Goal: Task Accomplishment & Management: Use online tool/utility

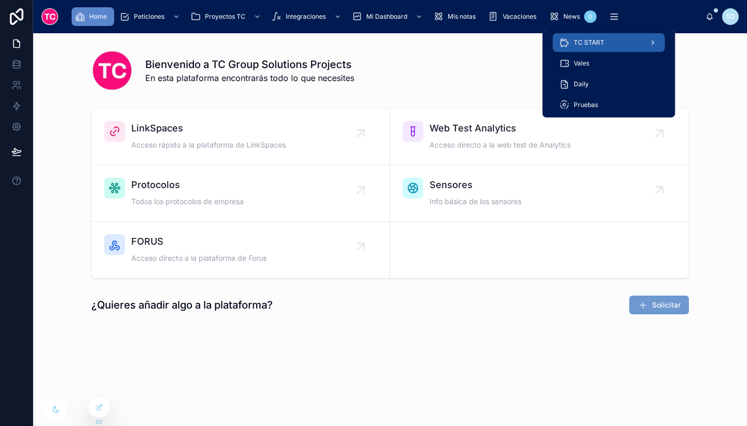
click at [608, 44] on div "TC START" at bounding box center [609, 42] width 100 height 17
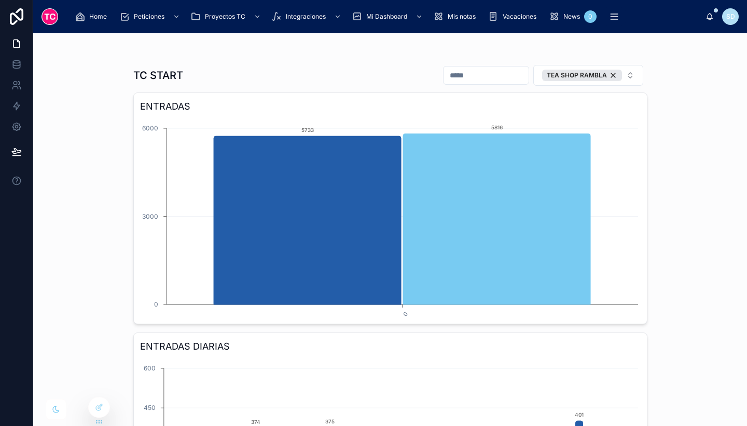
click at [687, 213] on div "TC START TEA SHOP RAMBLA ENTRADAS 0 0 3000 6000 5733 5816 ENTRADAS DIARIAS [DAT…" at bounding box center [390, 229] width 714 height 392
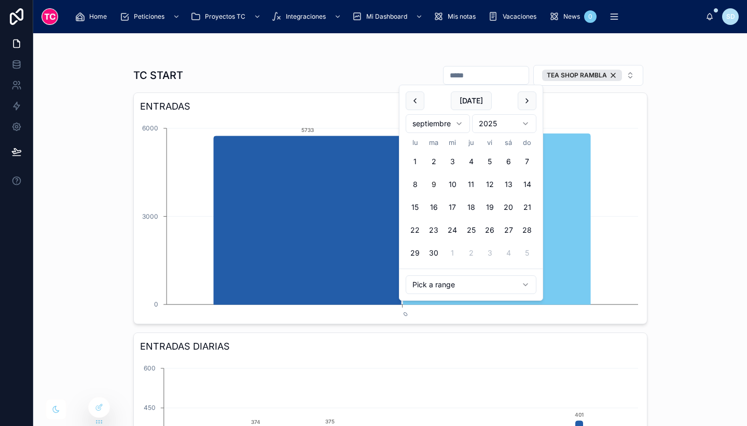
click at [479, 73] on input "text" at bounding box center [486, 75] width 85 height 15
click at [22, 64] on link at bounding box center [16, 64] width 33 height 21
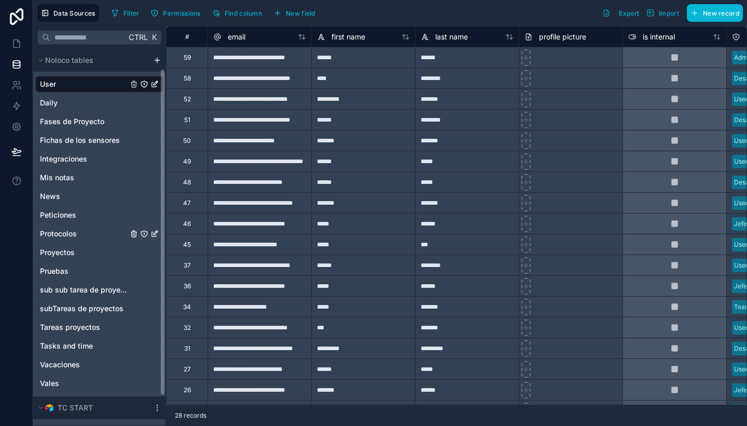
scroll to position [57, 0]
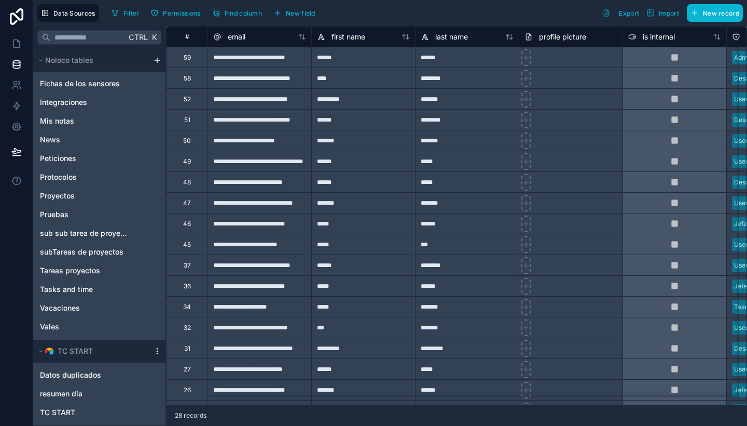
click at [157, 350] on icon "scrollable content" at bounding box center [157, 350] width 1 height 1
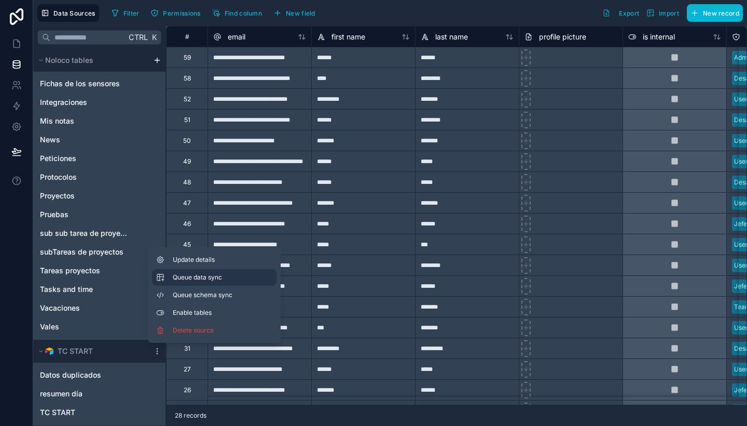
click at [202, 272] on button "Queue data sync" at bounding box center [214, 277] width 125 height 17
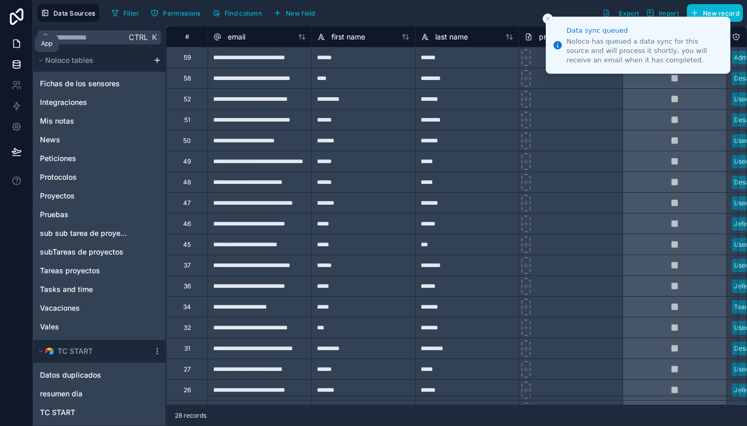
click at [14, 42] on icon at bounding box center [16, 43] width 10 height 10
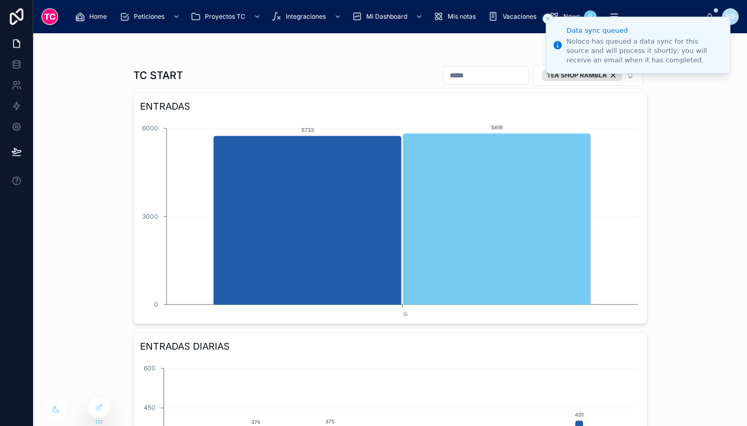
click at [547, 17] on icon "Close toast" at bounding box center [548, 19] width 6 height 6
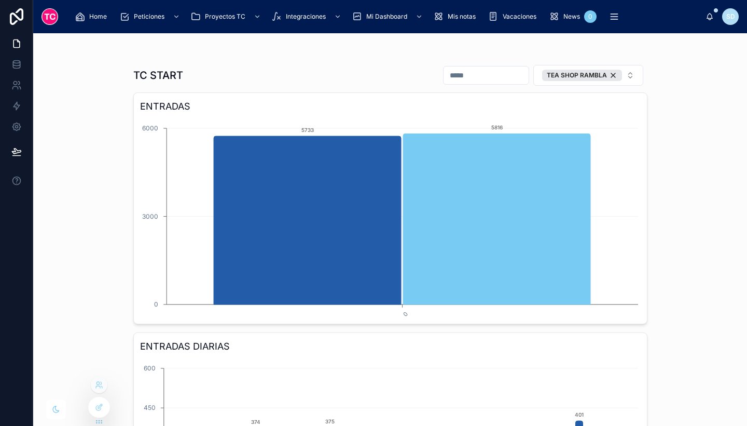
click at [106, 399] on div at bounding box center [99, 406] width 22 height 21
click at [100, 410] on icon at bounding box center [98, 407] width 5 height 5
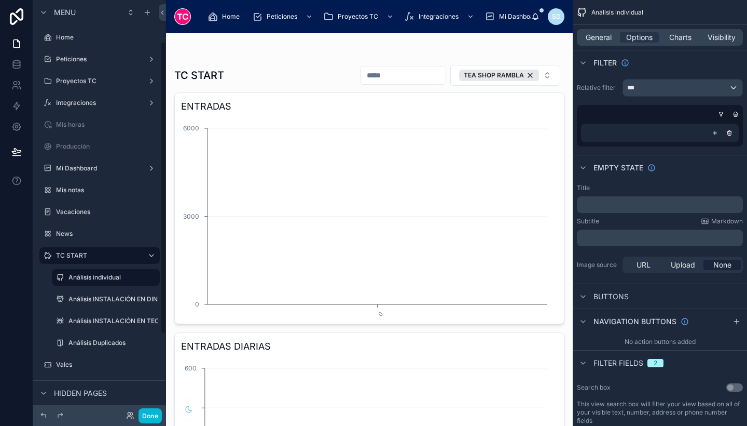
scroll to position [59, 0]
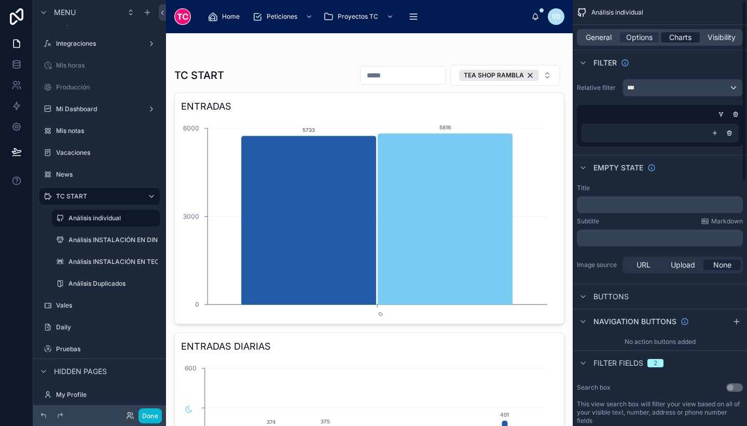
click at [679, 38] on span "Charts" at bounding box center [680, 37] width 22 height 10
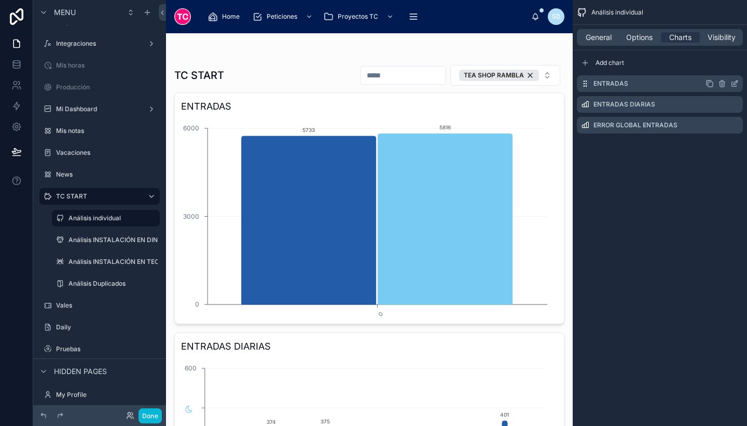
click at [735, 80] on icon "scrollable content" at bounding box center [735, 83] width 8 height 8
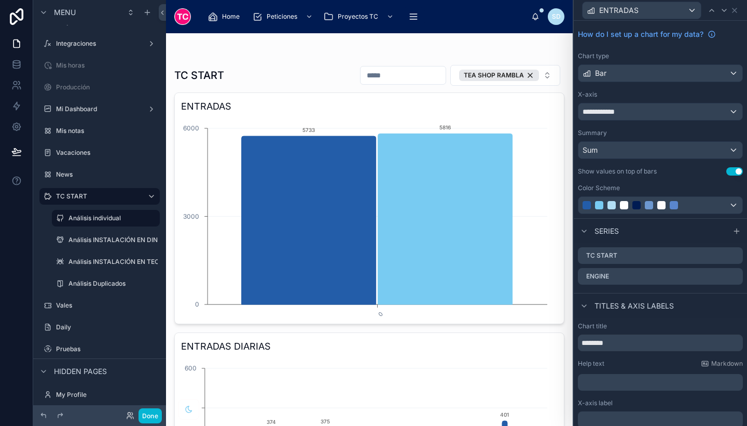
scroll to position [26, 0]
click at [731, 254] on icon at bounding box center [735, 255] width 8 height 8
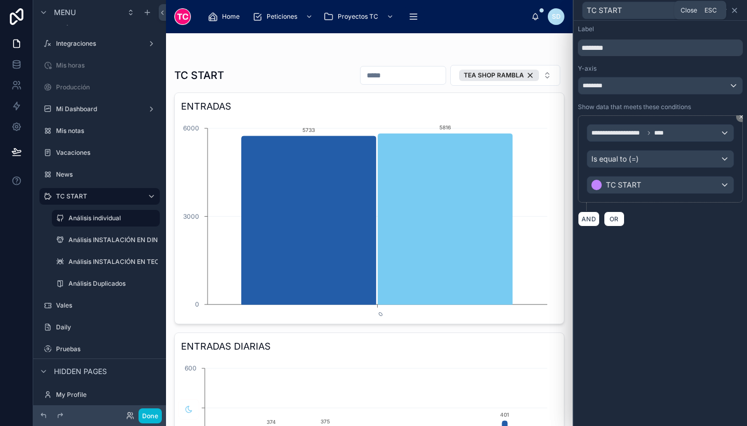
click at [732, 8] on icon at bounding box center [735, 10] width 8 height 8
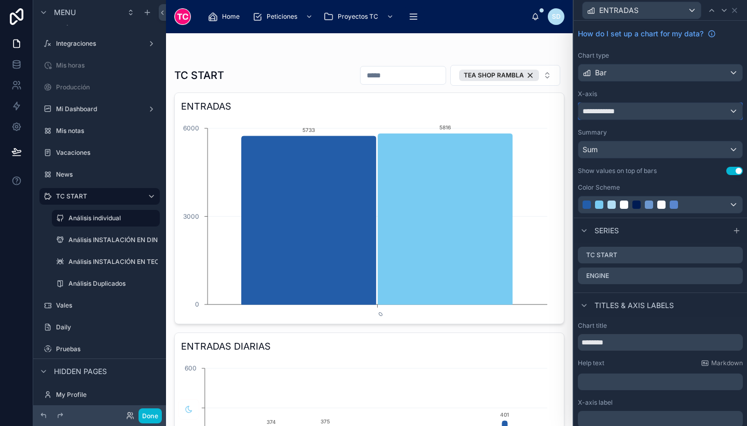
click at [660, 109] on div "**********" at bounding box center [661, 111] width 164 height 17
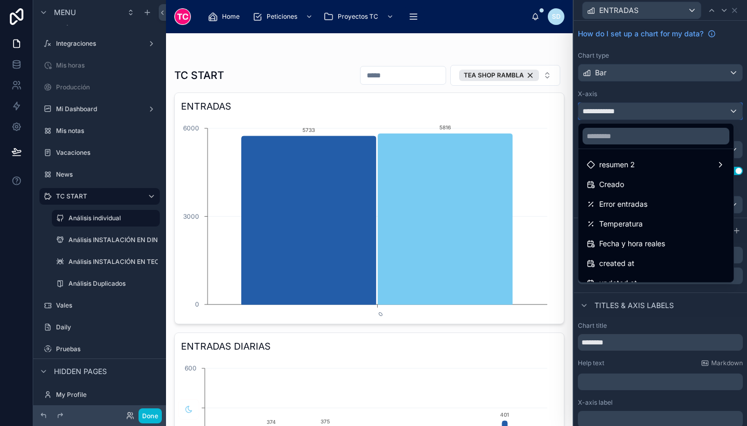
scroll to position [231, 0]
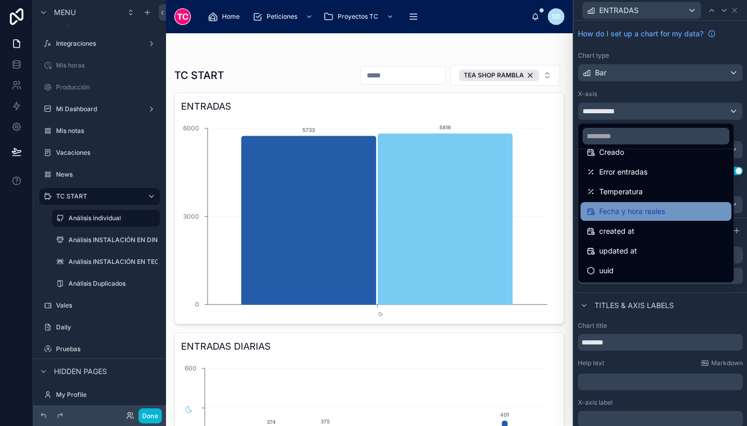
click at [624, 212] on span "Fecha y hora reales" at bounding box center [632, 211] width 66 height 12
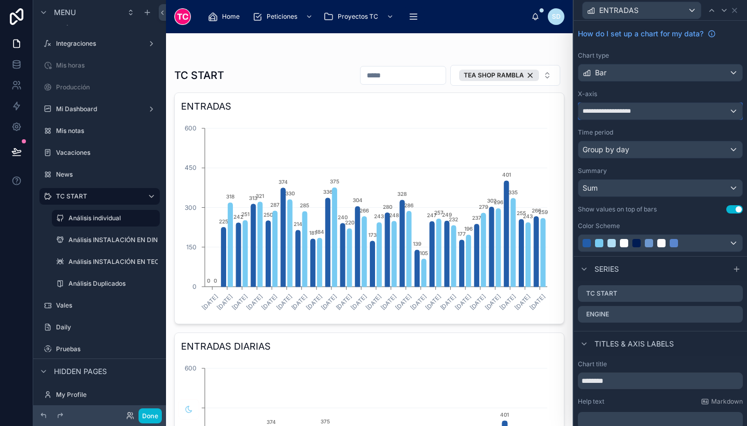
click at [638, 111] on span "**********" at bounding box center [612, 111] width 58 height 8
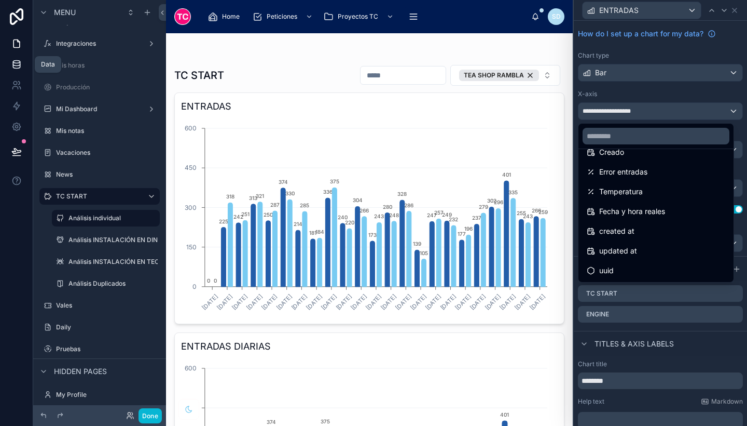
click at [12, 73] on link at bounding box center [16, 64] width 33 height 21
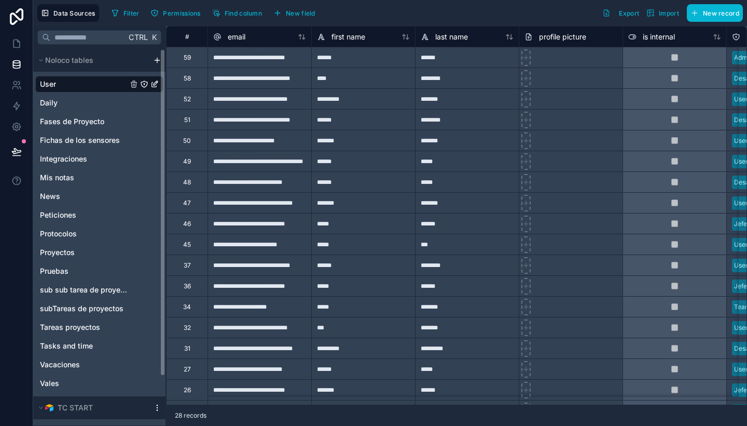
click at [159, 406] on icon "scrollable content" at bounding box center [157, 407] width 8 height 8
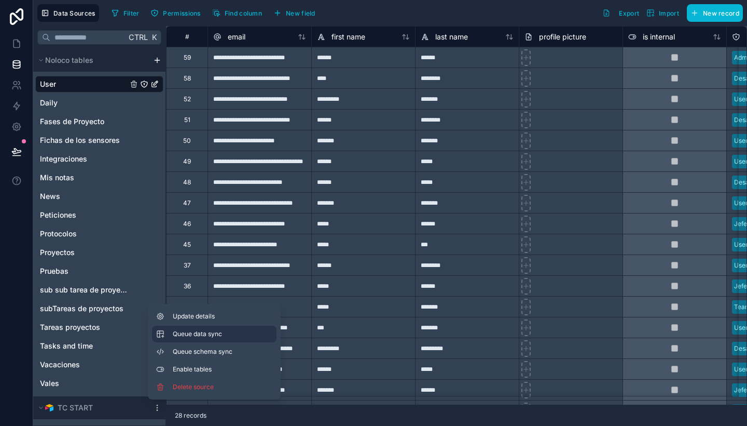
click at [209, 338] on button "Queue data sync" at bounding box center [214, 333] width 125 height 17
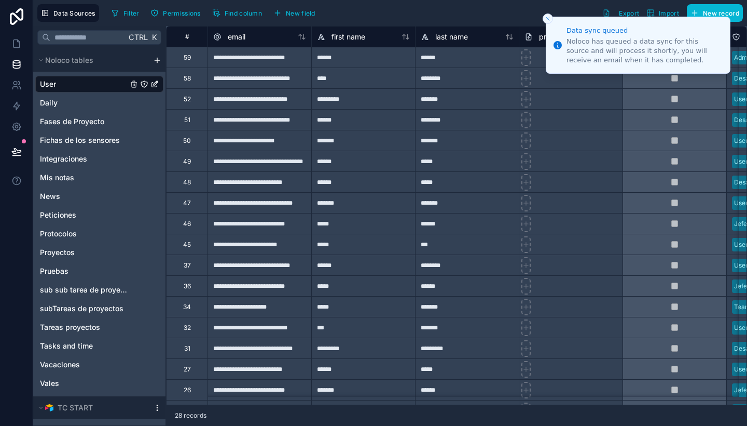
click at [154, 409] on icon "scrollable content" at bounding box center [157, 407] width 8 height 8
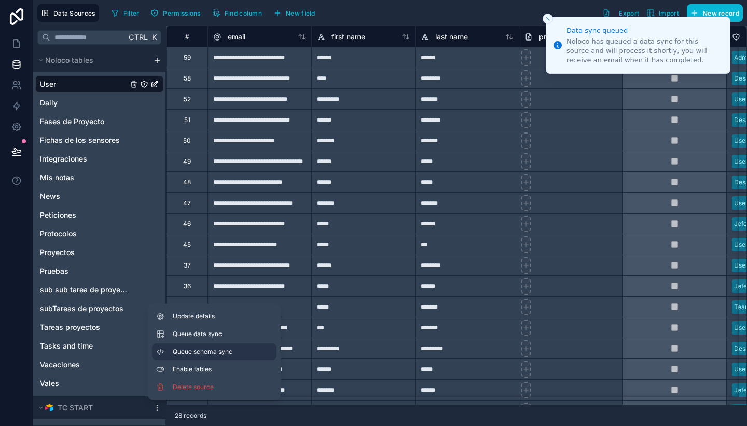
click at [181, 353] on span "Queue schema sync" at bounding box center [210, 351] width 75 height 8
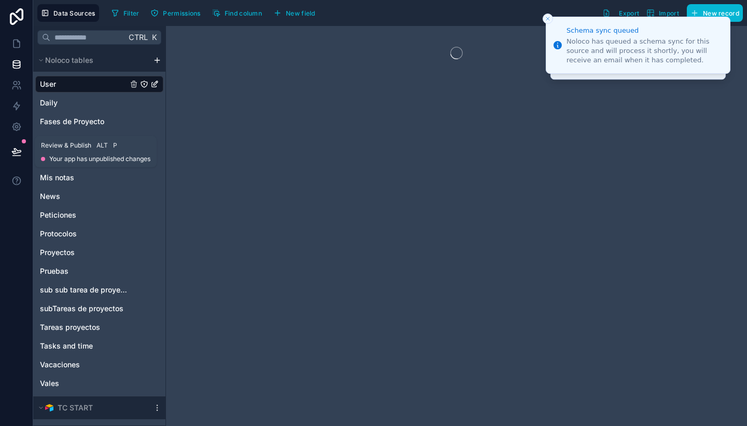
click at [18, 150] on icon at bounding box center [16, 151] width 10 height 10
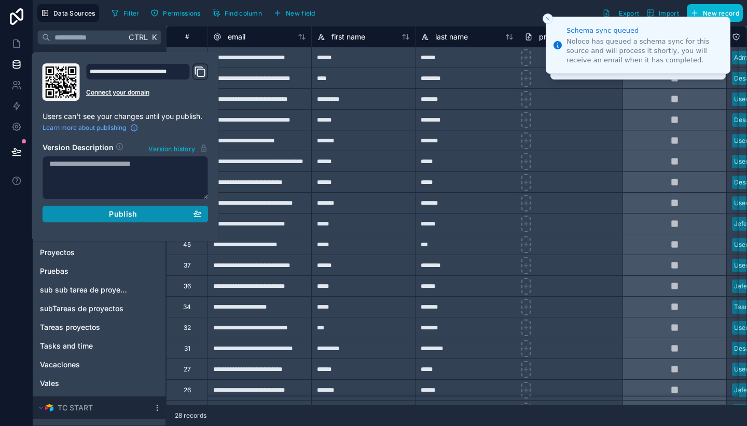
click at [126, 215] on span "Publish" at bounding box center [123, 213] width 28 height 9
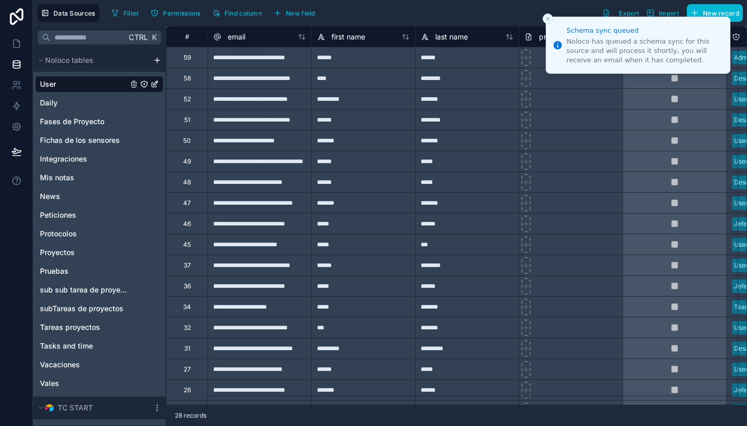
click at [547, 18] on line "Close toast" at bounding box center [547, 18] width 3 height 3
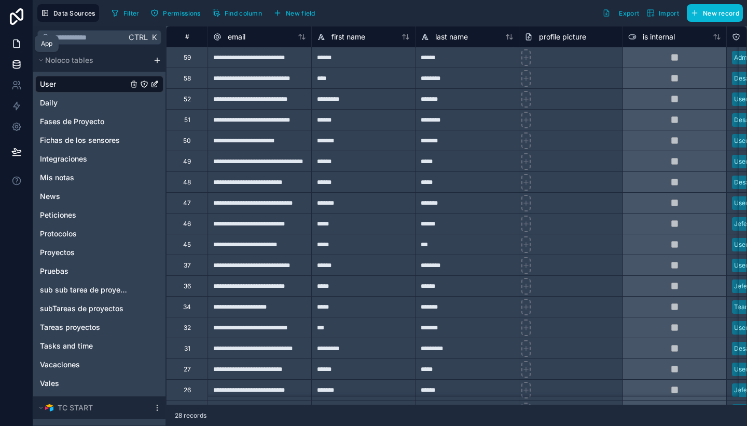
click at [8, 44] on link at bounding box center [16, 43] width 33 height 21
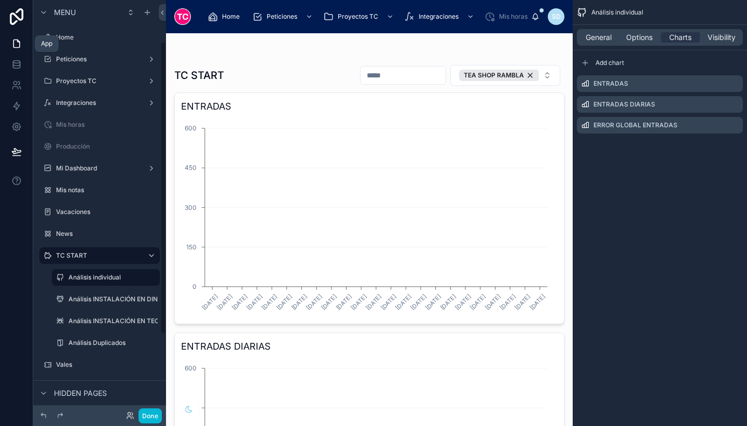
scroll to position [59, 0]
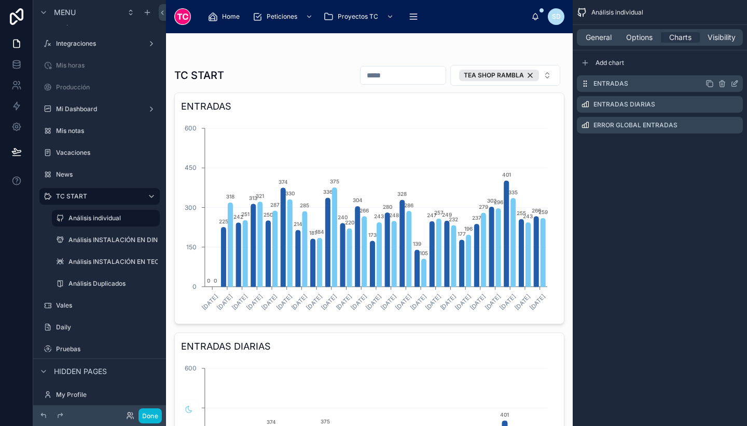
click at [734, 87] on icon "scrollable content" at bounding box center [734, 84] width 5 height 5
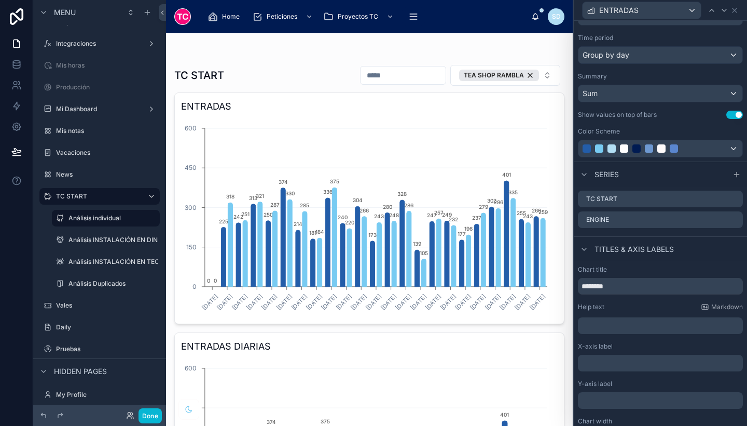
scroll to position [121, 0]
click at [642, 279] on input "********" at bounding box center [660, 285] width 165 height 17
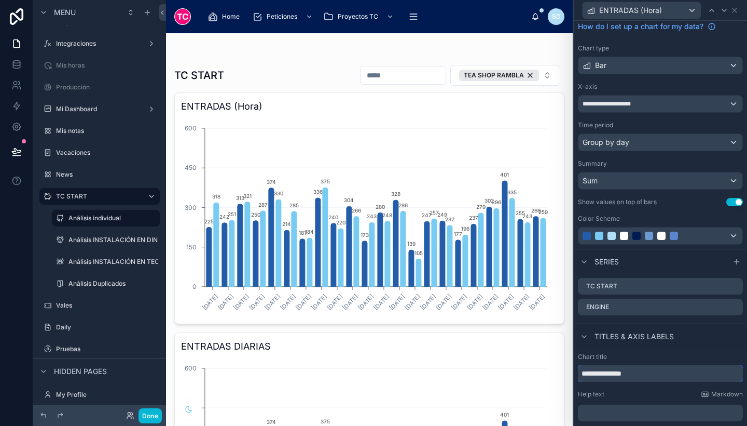
scroll to position [33, 0]
type input "**********"
click at [648, 102] on div "**********" at bounding box center [661, 103] width 164 height 17
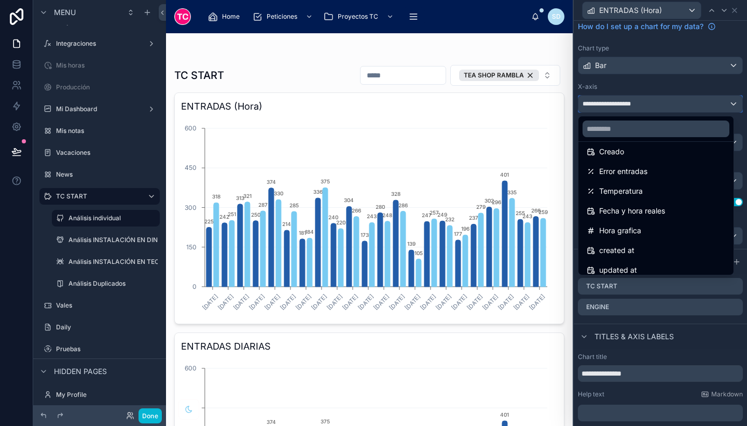
scroll to position [227, 0]
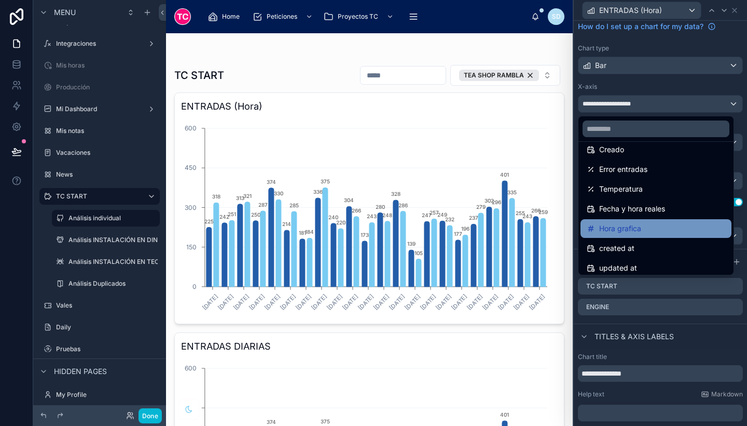
click at [649, 223] on div "Hora grafica" at bounding box center [656, 228] width 139 height 12
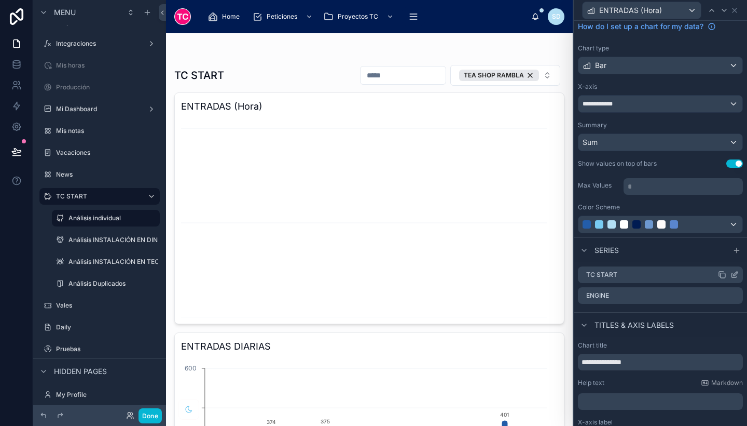
click at [734, 272] on icon at bounding box center [736, 273] width 4 height 4
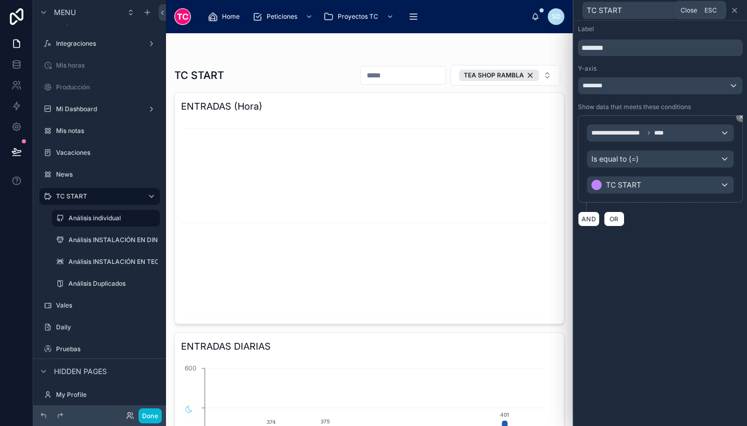
click at [734, 12] on icon at bounding box center [735, 10] width 8 height 8
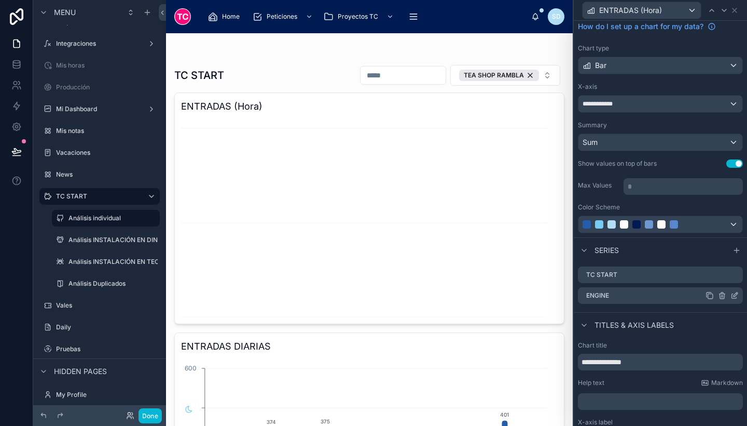
click at [727, 300] on div "ENGINE" at bounding box center [660, 295] width 165 height 17
click at [731, 294] on icon at bounding box center [735, 295] width 8 height 8
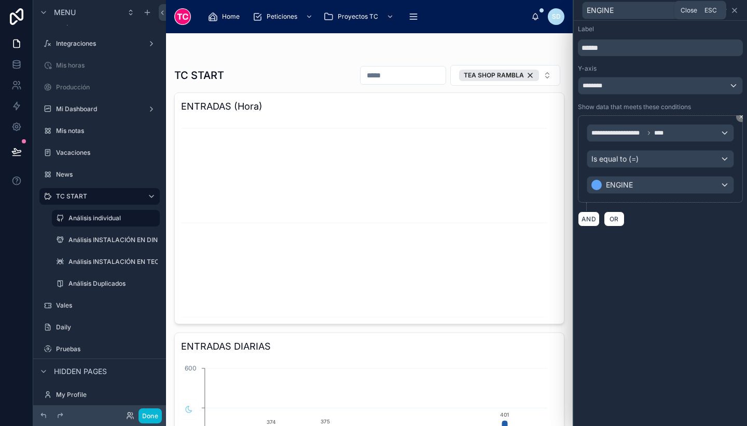
click at [733, 10] on icon at bounding box center [735, 10] width 8 height 8
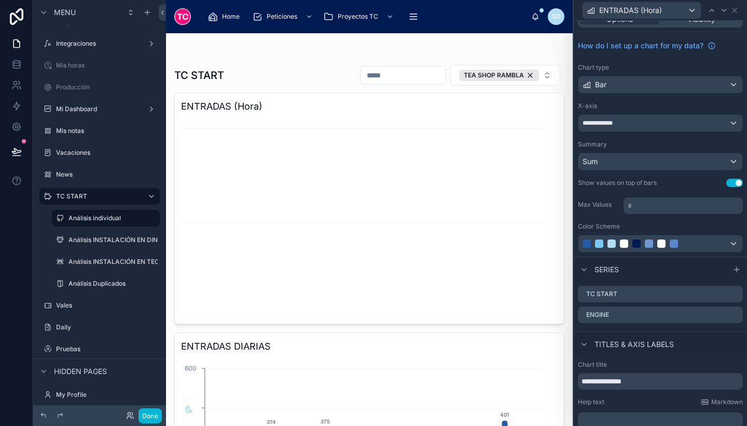
scroll to position [13, 0]
click at [151, 409] on button "Done" at bounding box center [150, 415] width 23 height 15
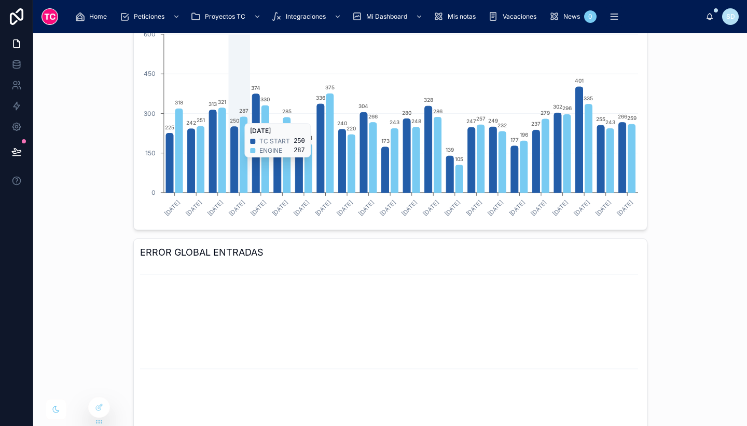
scroll to position [423, 0]
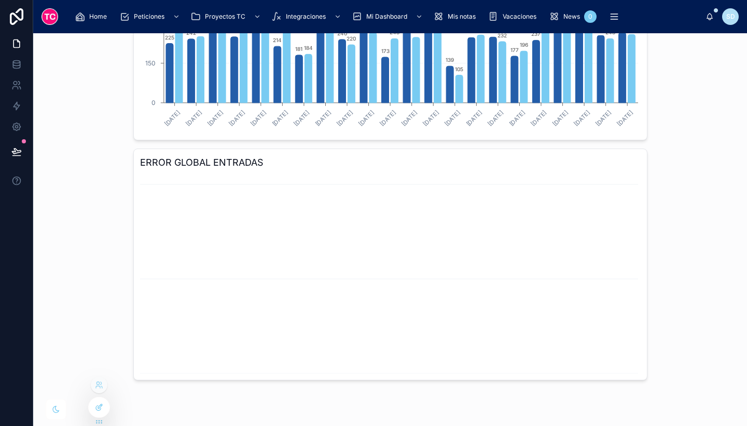
click at [102, 402] on div at bounding box center [99, 407] width 21 height 20
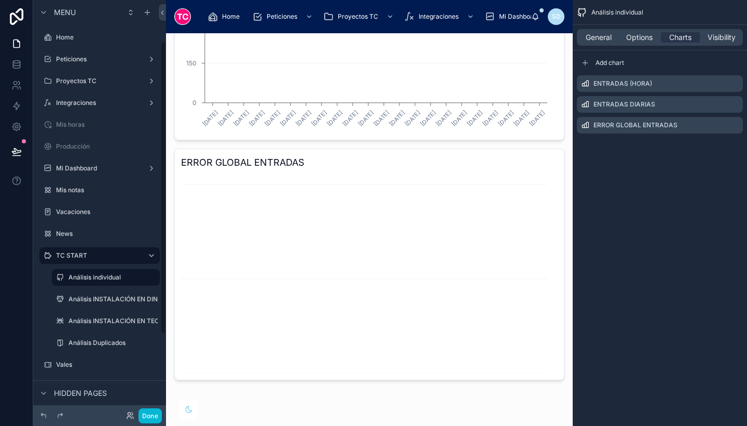
scroll to position [59, 0]
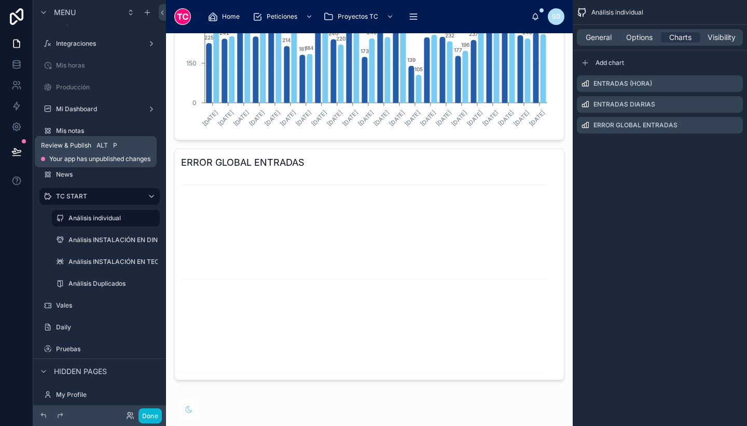
click at [17, 149] on icon at bounding box center [16, 150] width 9 height 5
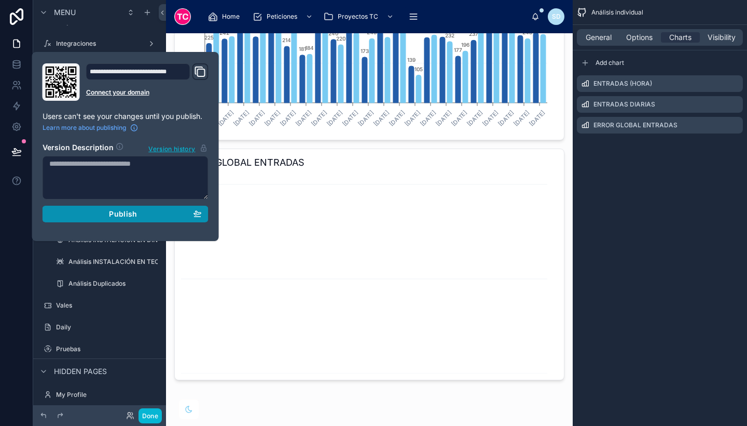
click at [132, 217] on span "Publish" at bounding box center [123, 213] width 28 height 9
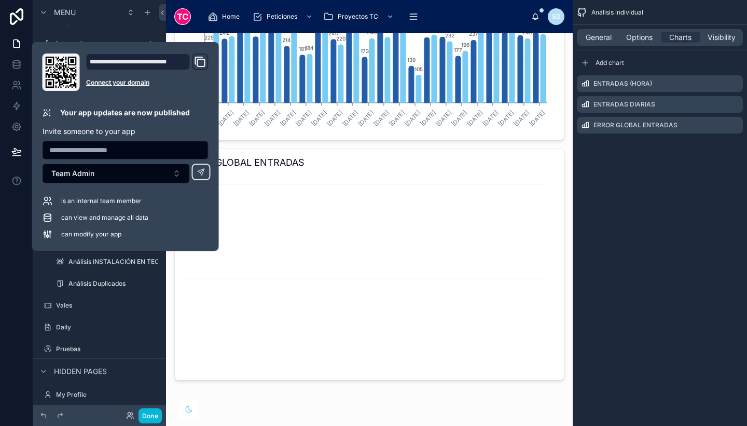
click at [467, 326] on div at bounding box center [369, 11] width 407 height 803
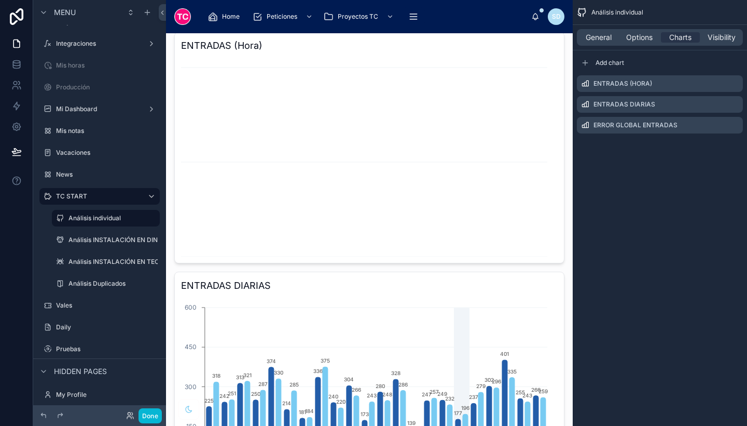
scroll to position [17, 0]
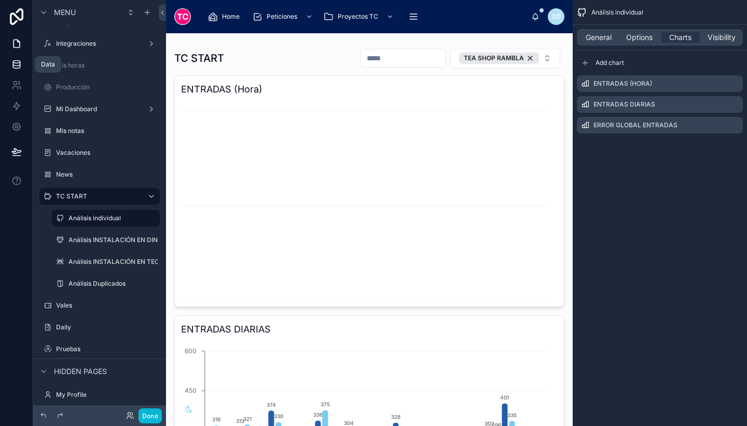
click at [15, 66] on icon at bounding box center [16, 64] width 10 height 10
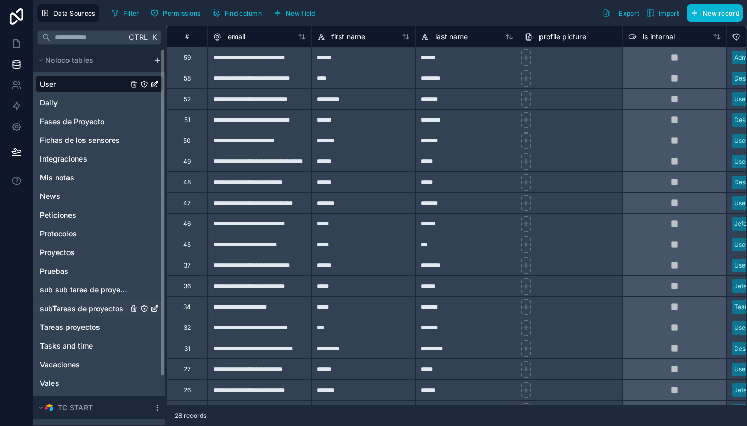
scroll to position [57, 0]
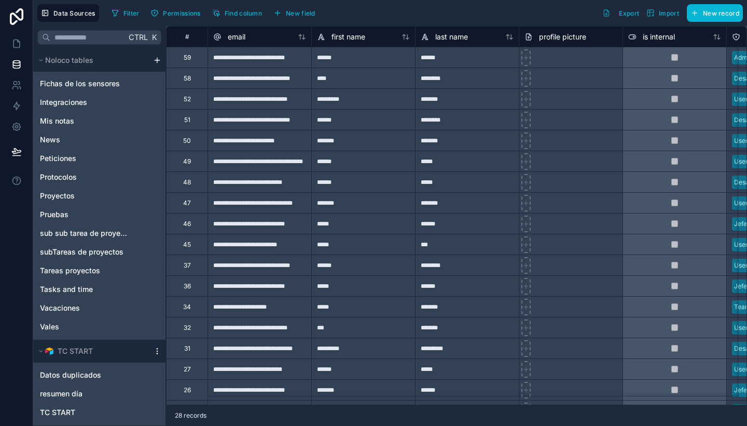
click at [155, 351] on icon "scrollable content" at bounding box center [157, 351] width 8 height 8
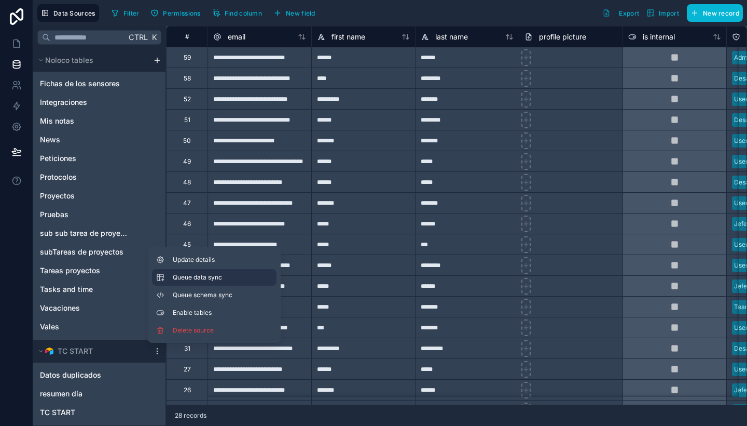
click at [207, 279] on span "Queue data sync" at bounding box center [210, 277] width 75 height 8
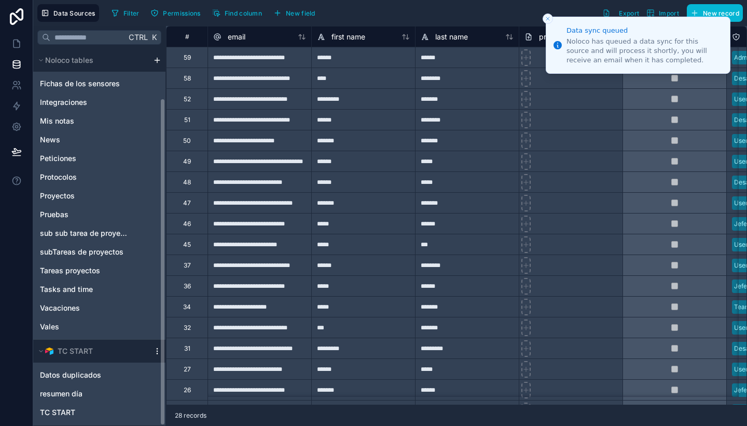
click at [156, 348] on icon "scrollable content" at bounding box center [157, 351] width 8 height 8
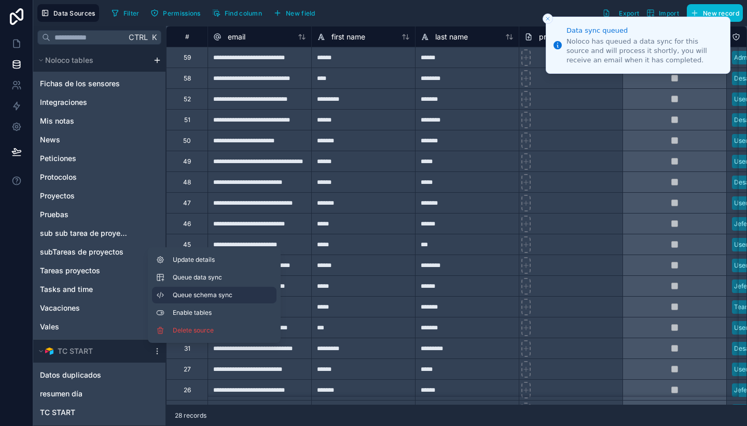
click at [195, 297] on span "Queue schema sync" at bounding box center [210, 295] width 75 height 8
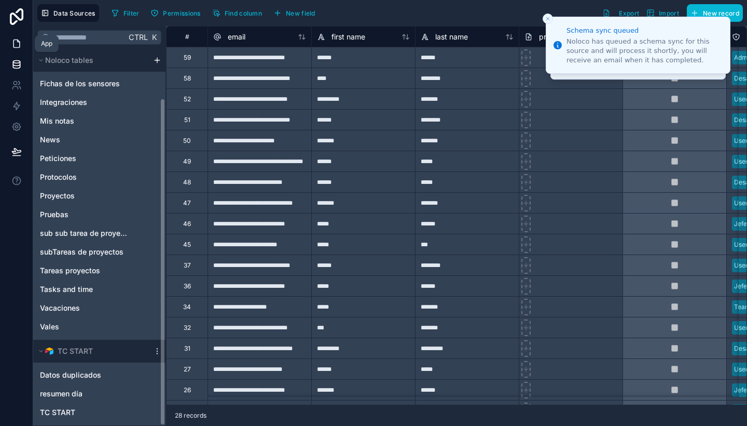
click at [18, 47] on icon at bounding box center [16, 44] width 6 height 8
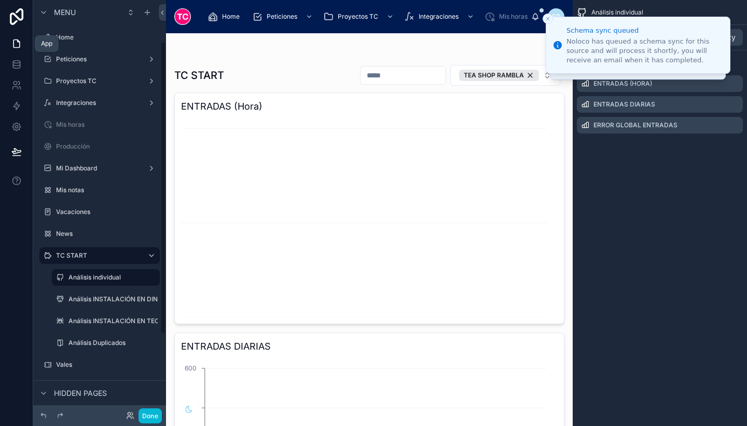
scroll to position [59, 0]
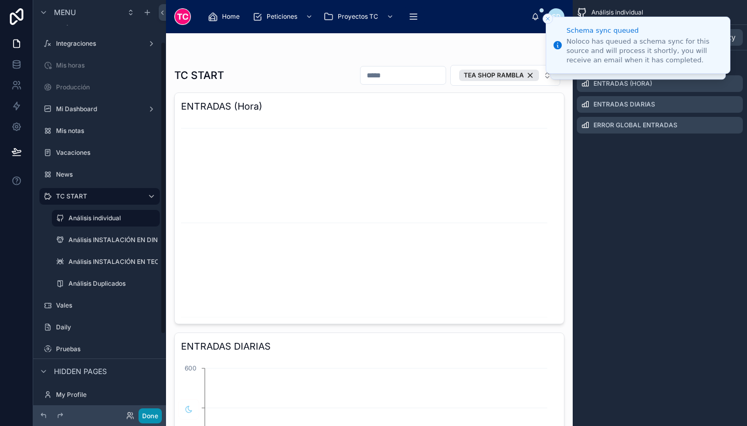
click at [152, 415] on button "Done" at bounding box center [150, 415] width 23 height 15
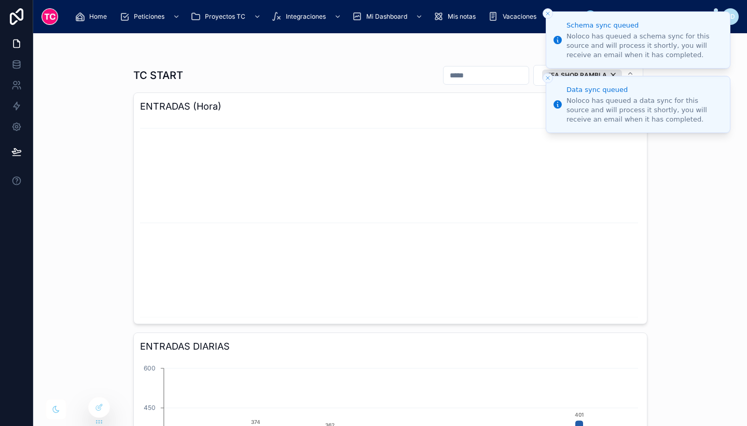
click at [549, 15] on line "Close toast" at bounding box center [547, 13] width 3 height 3
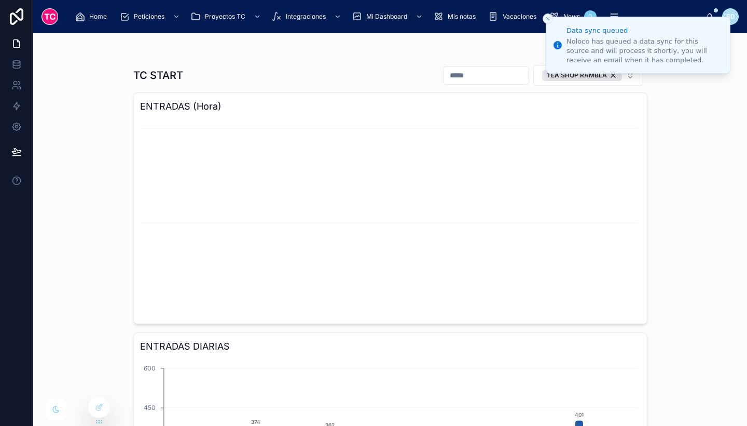
click at [547, 16] on icon "Close toast" at bounding box center [548, 19] width 6 height 6
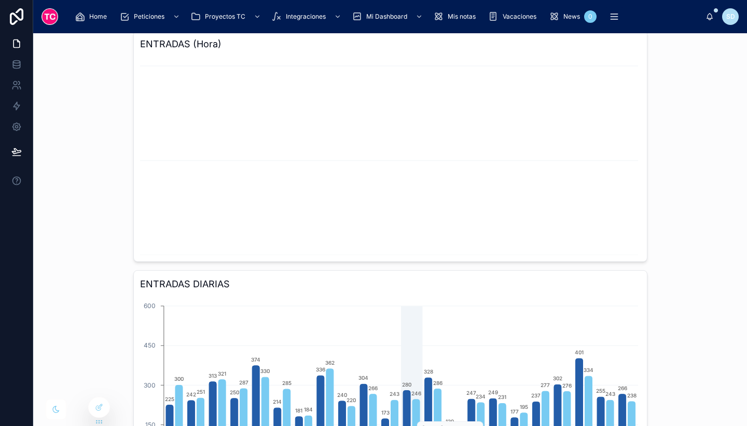
scroll to position [0, 0]
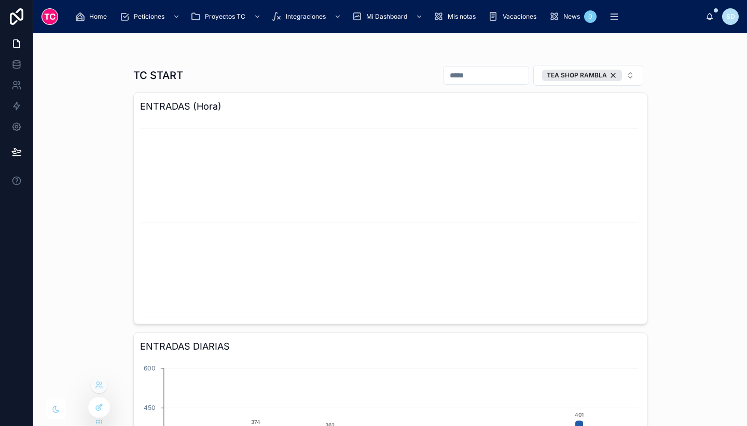
click at [97, 406] on icon at bounding box center [99, 407] width 8 height 8
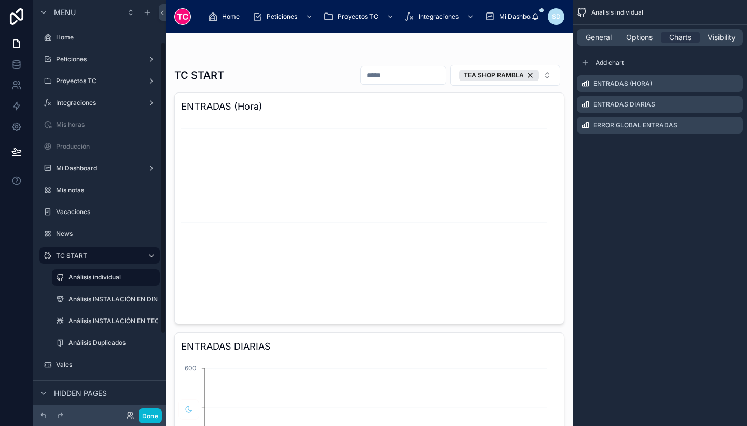
scroll to position [59, 0]
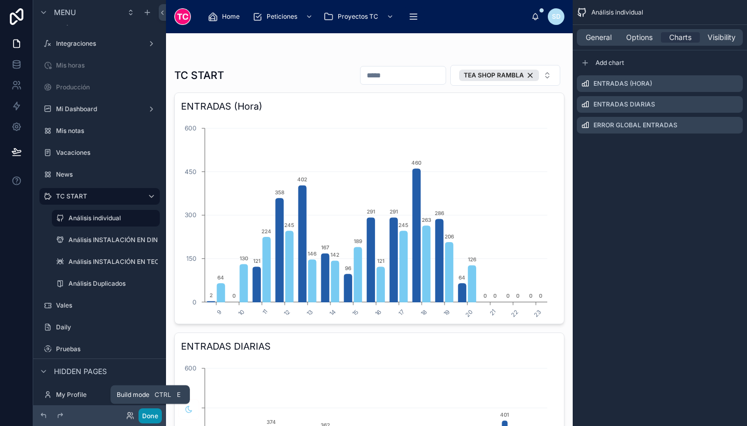
click at [152, 416] on button "Done" at bounding box center [150, 415] width 23 height 15
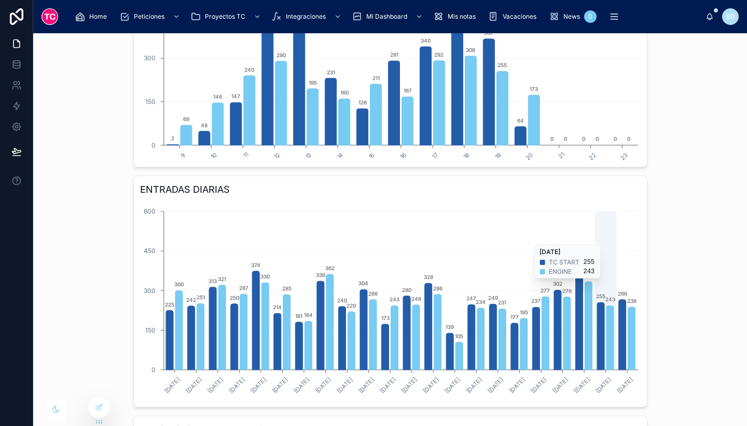
scroll to position [0, 0]
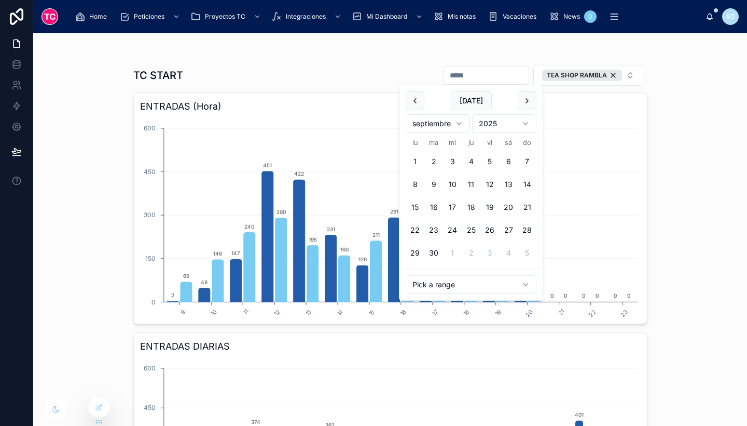
click at [499, 79] on input "text" at bounding box center [486, 75] width 85 height 15
click at [412, 160] on button "1" at bounding box center [415, 161] width 19 height 19
type input "**********"
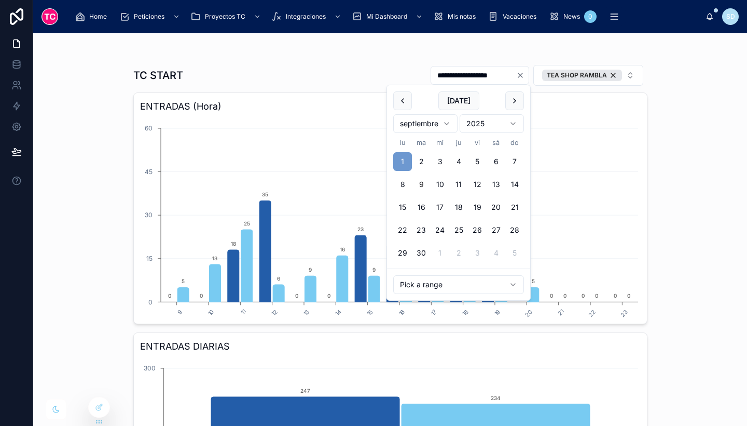
click at [671, 196] on div "**********" at bounding box center [390, 229] width 714 height 392
